Goal: Check status: Check status

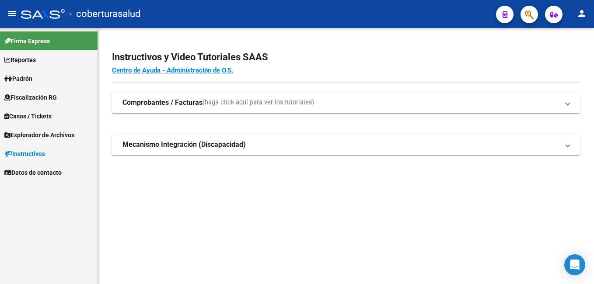
click at [41, 60] on link "Reportes" at bounding box center [49, 59] width 98 height 19
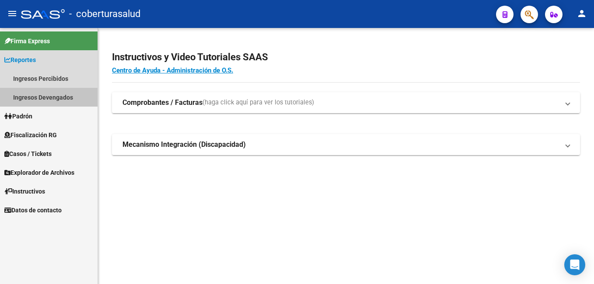
click at [55, 94] on link "Ingresos Devengados" at bounding box center [49, 97] width 98 height 19
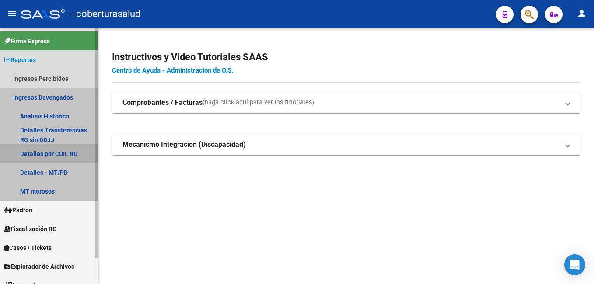
click at [71, 155] on link "Detalles por CUIL RG" at bounding box center [49, 153] width 98 height 19
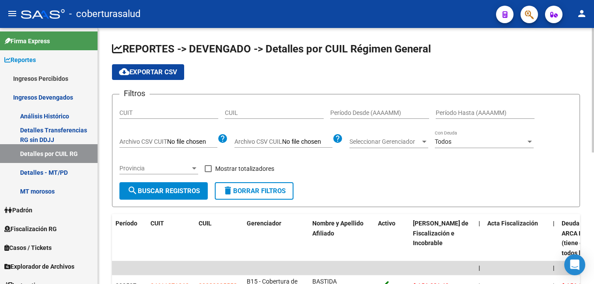
click at [232, 116] on input "CUIL" at bounding box center [274, 112] width 99 height 7
paste input "20-38185380-3"
type input "20-38185380-3"
click at [180, 189] on span "search Buscar Registros" at bounding box center [163, 191] width 73 height 8
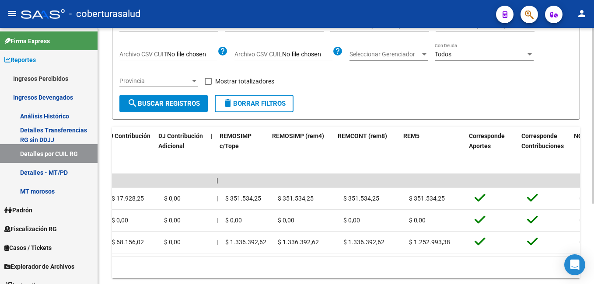
scroll to position [0, 1747]
